Goal: Navigation & Orientation: Find specific page/section

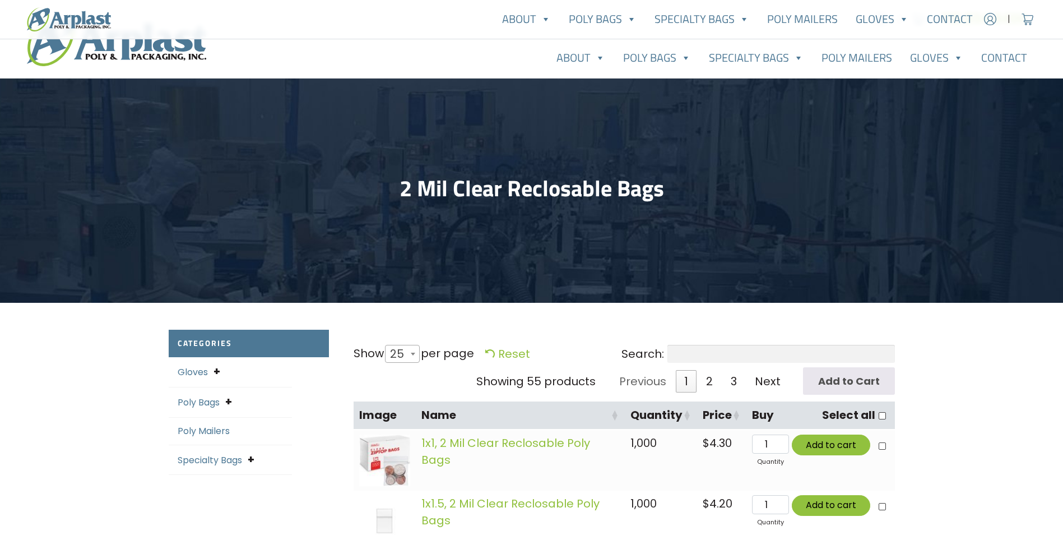
select select "25"
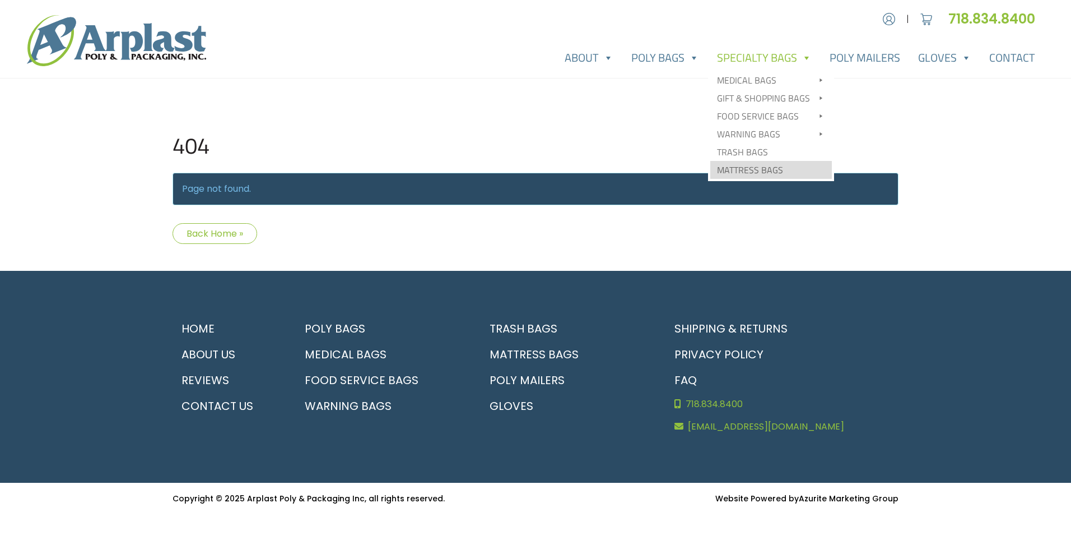
type input "MR"
click at [764, 168] on link "Mattress Bags" at bounding box center [772, 170] width 122 height 18
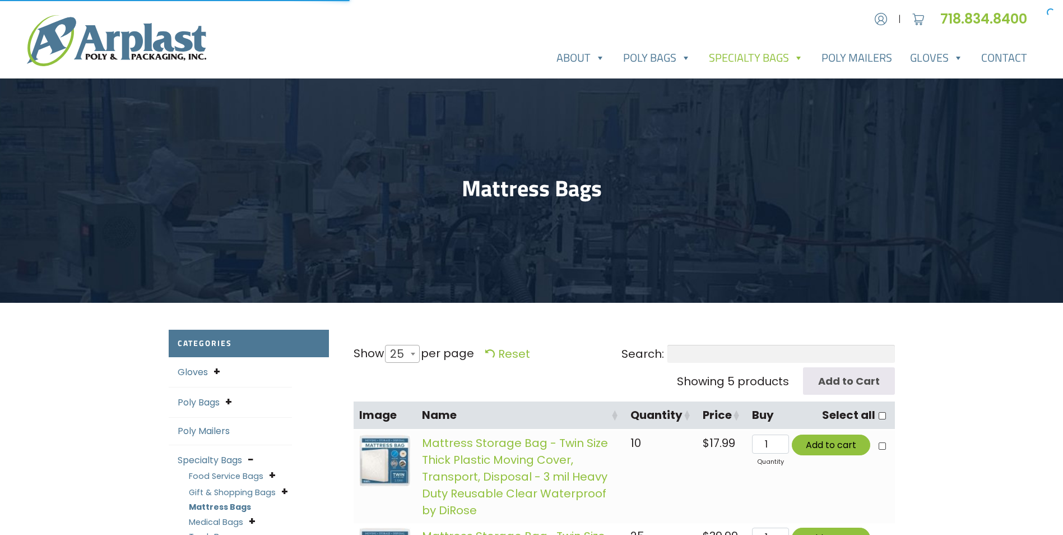
select select "25"
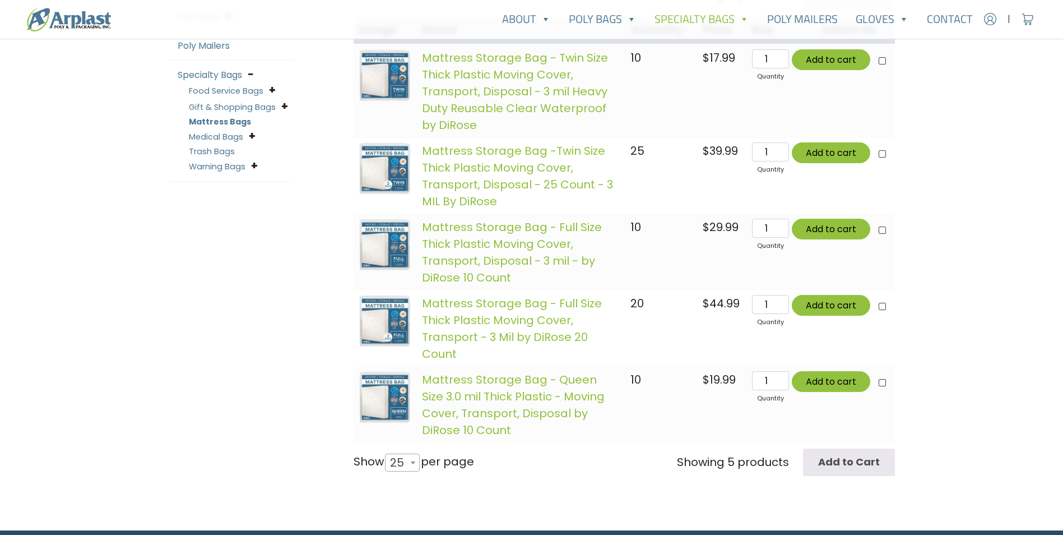
scroll to position [280, 0]
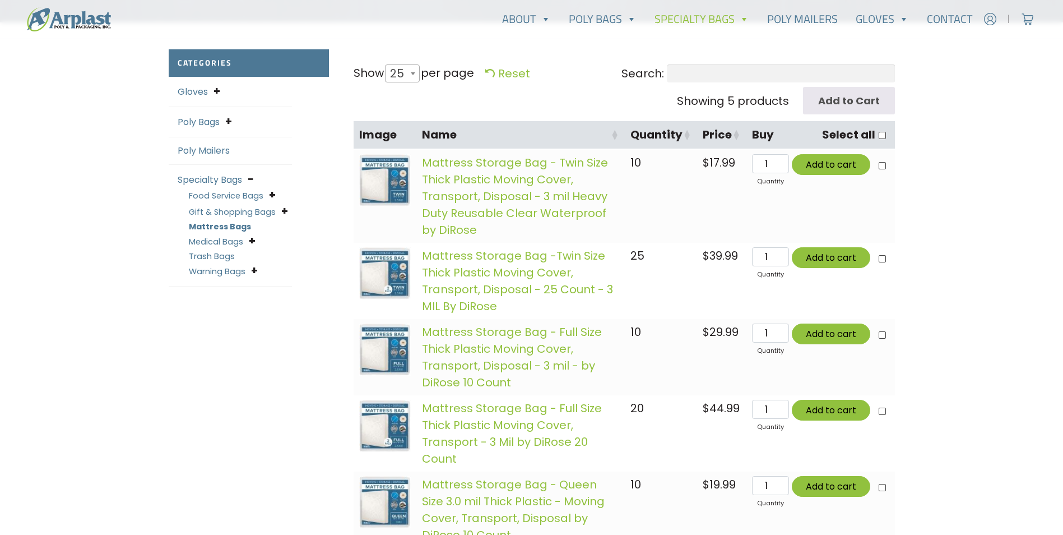
type input "MR"
click at [1019, 77] on div "Account | Cart 718.834.8400" at bounding box center [531, 299] width 1063 height 1158
